Goal: Task Accomplishment & Management: Use online tool/utility

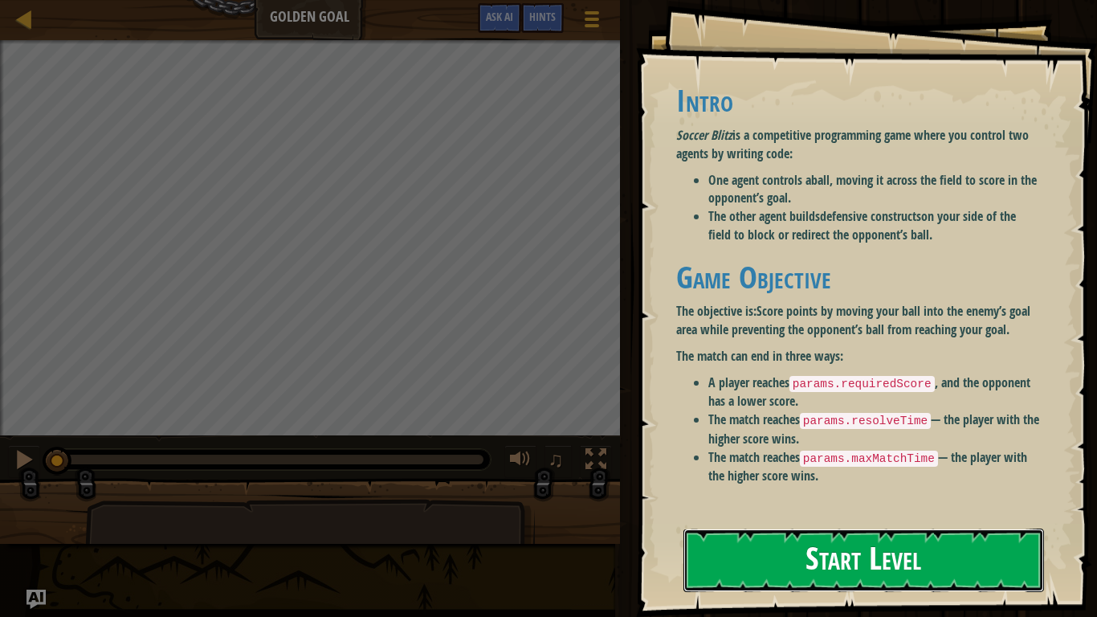
click at [755, 539] on button "Start Level" at bounding box center [863, 559] width 360 height 63
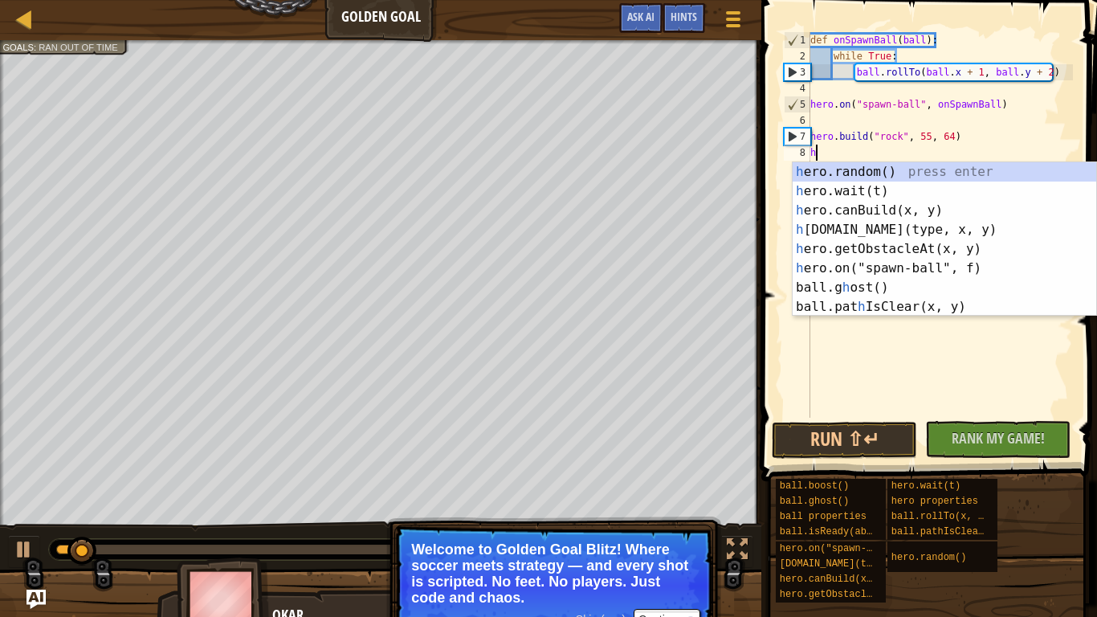
scroll to position [7, 0]
click at [939, 209] on div "h ero.random() press enter h ero.wait(t) press enter h ero.canBuild(x, y) press…" at bounding box center [943, 258] width 303 height 193
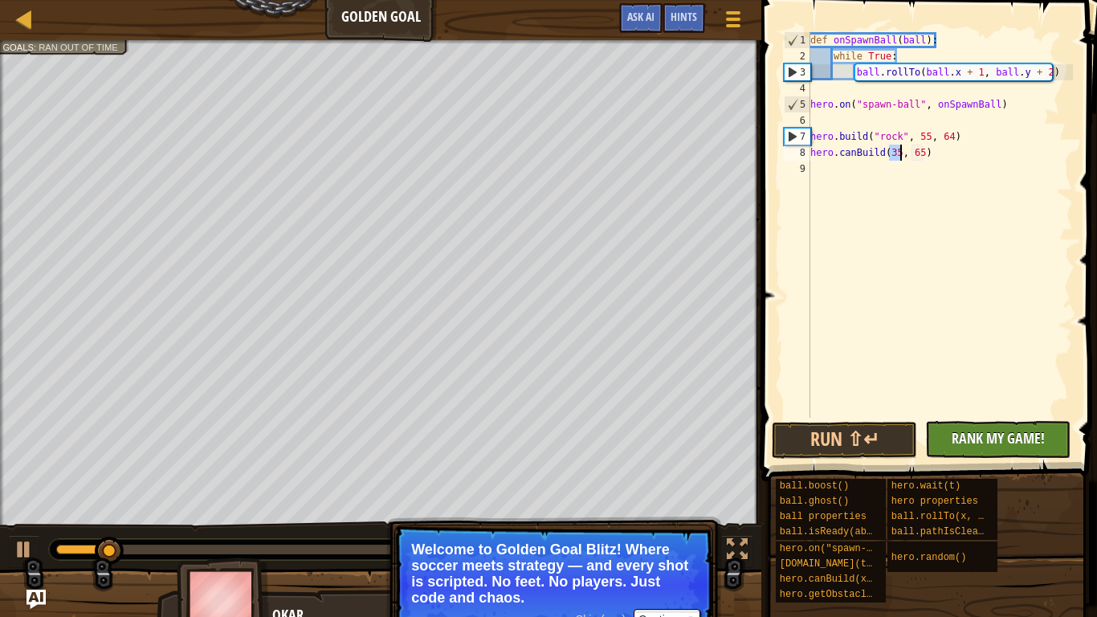
type textarea "hero.canBuild(35, 65)"
click at [983, 434] on span "Rank My Game!" at bounding box center [997, 438] width 93 height 20
click at [898, 432] on button "Run ⇧↵" at bounding box center [843, 439] width 145 height 37
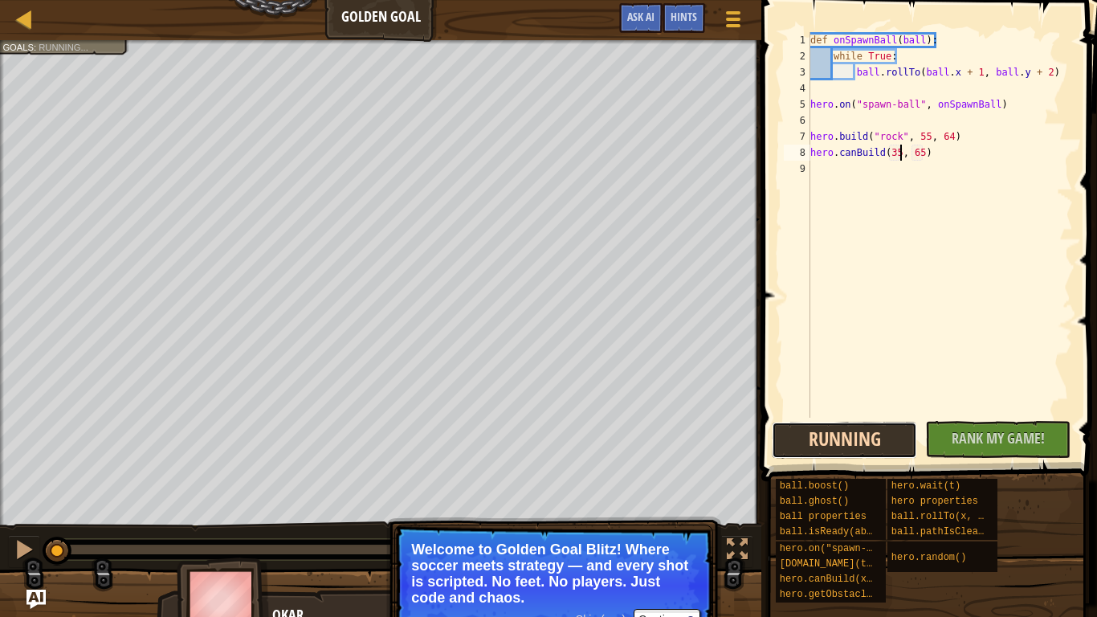
click at [869, 432] on button "Running" at bounding box center [843, 439] width 145 height 37
click at [29, 22] on div at bounding box center [24, 19] width 20 height 20
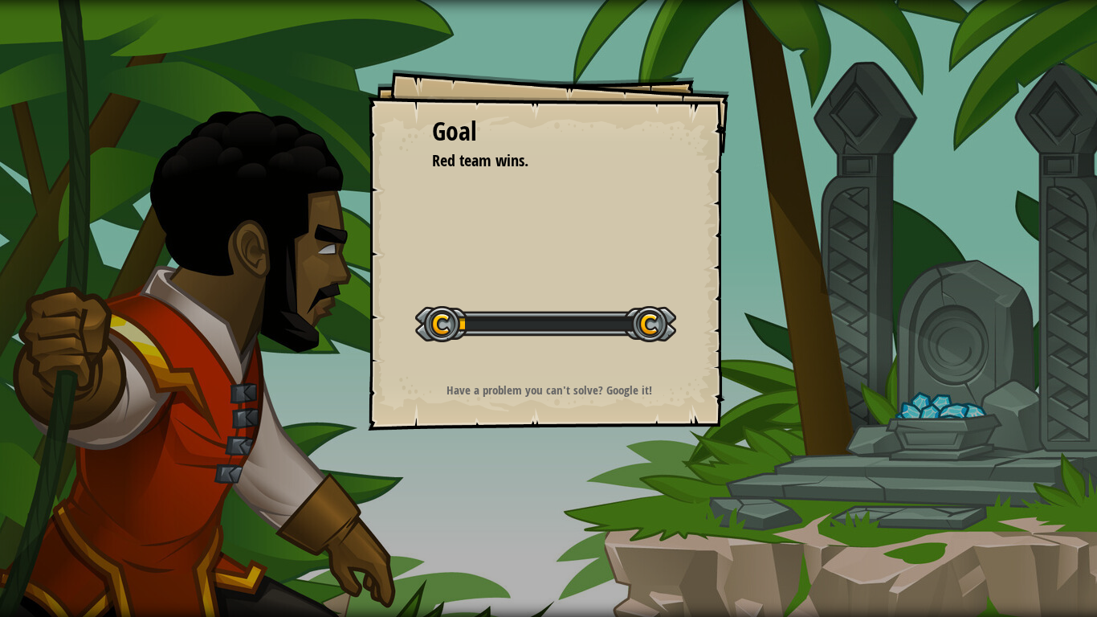
click at [307, 283] on div "Goal Red team wins. Start Level Error loading from server. Try refreshing the p…" at bounding box center [548, 308] width 1097 height 617
